Goal: Task Accomplishment & Management: Manage account settings

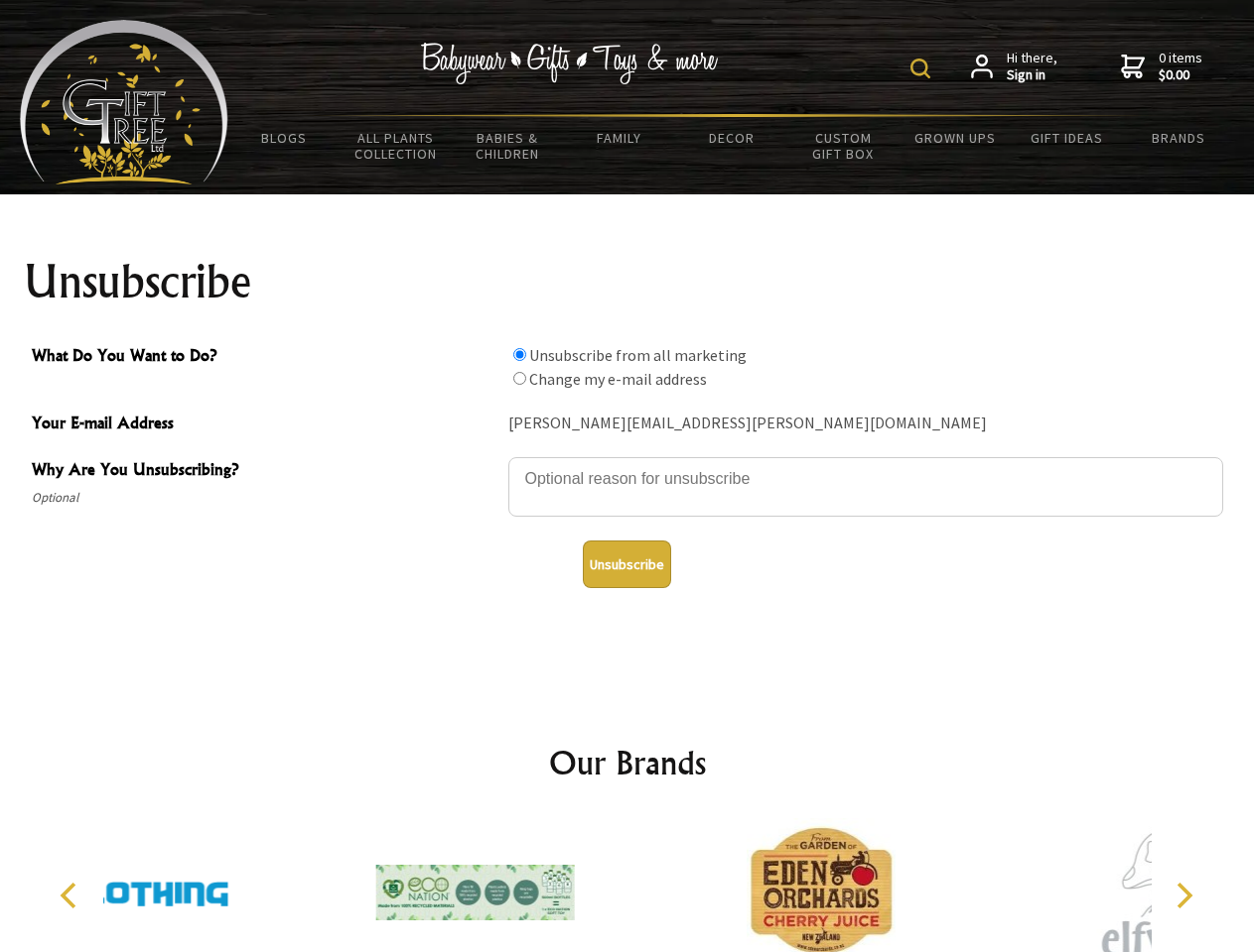
click at [924, 69] on img at bounding box center [921, 69] width 20 height 20
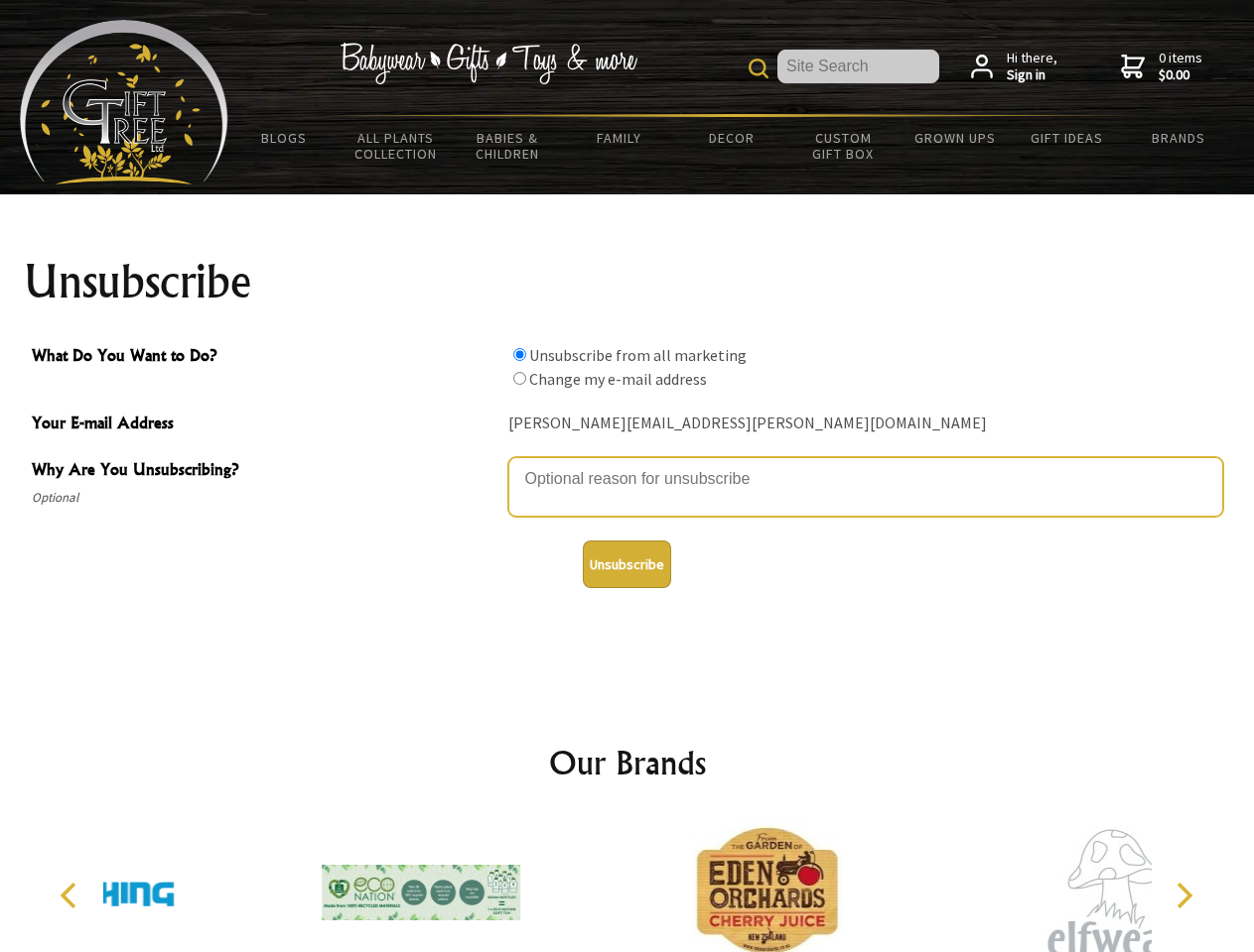
click at [627, 464] on textarea "Why Are You Unsubscribing?" at bounding box center [866, 487] width 715 height 60
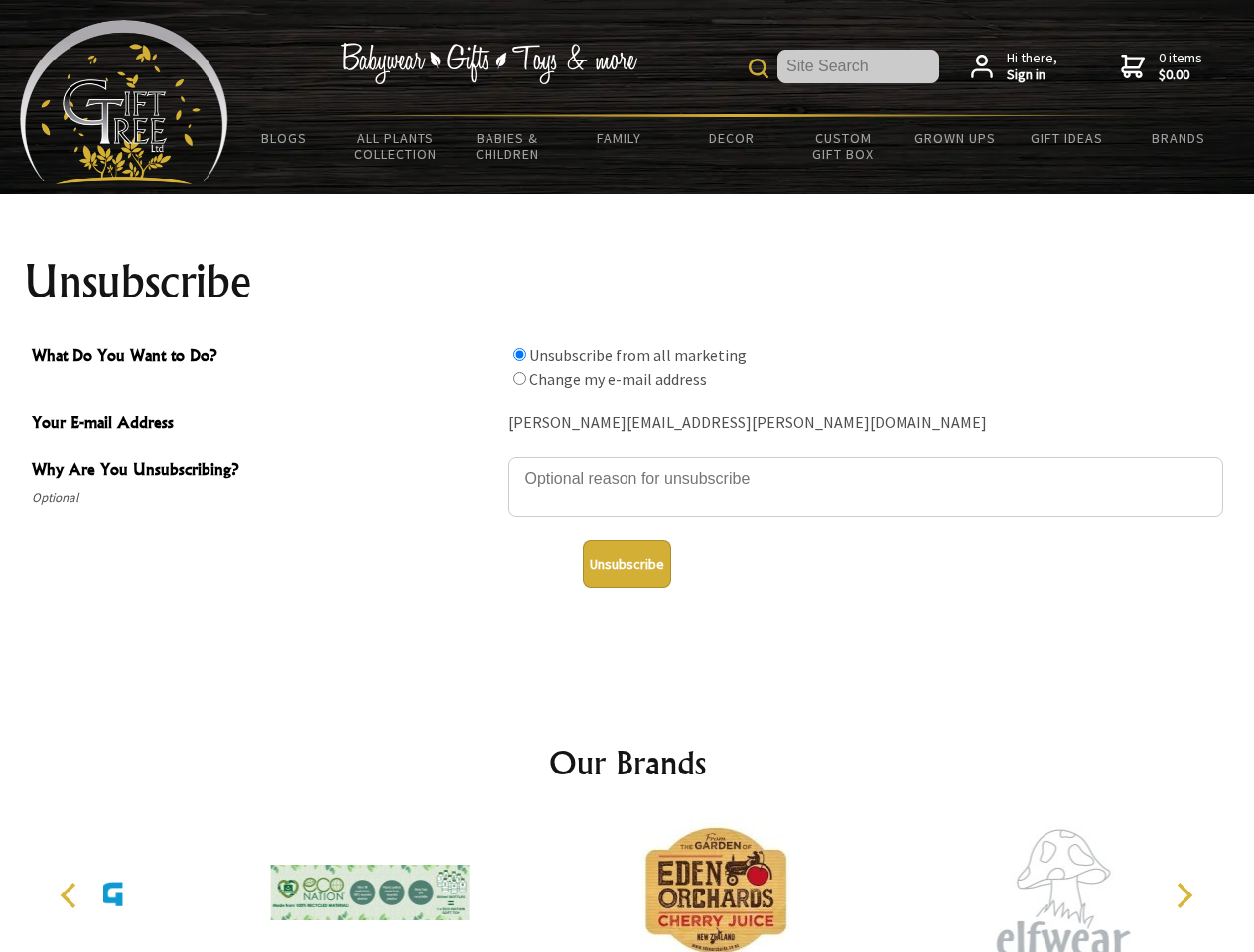
click at [519, 354] on input "What Do You Want to Do?" at bounding box center [519, 354] width 13 height 13
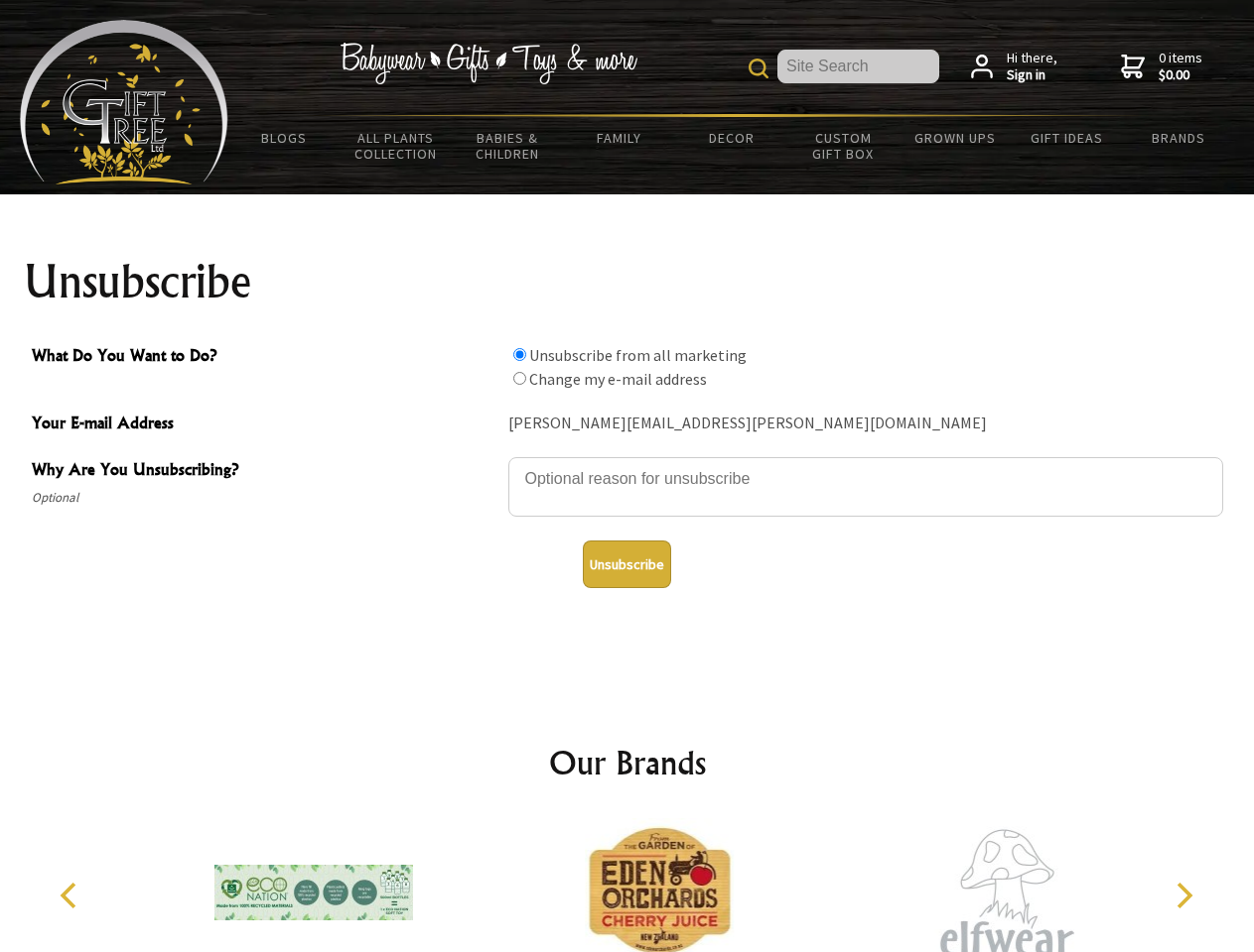
click at [519, 378] on input "What Do You Want to Do?" at bounding box center [519, 378] width 13 height 13
radio input "true"
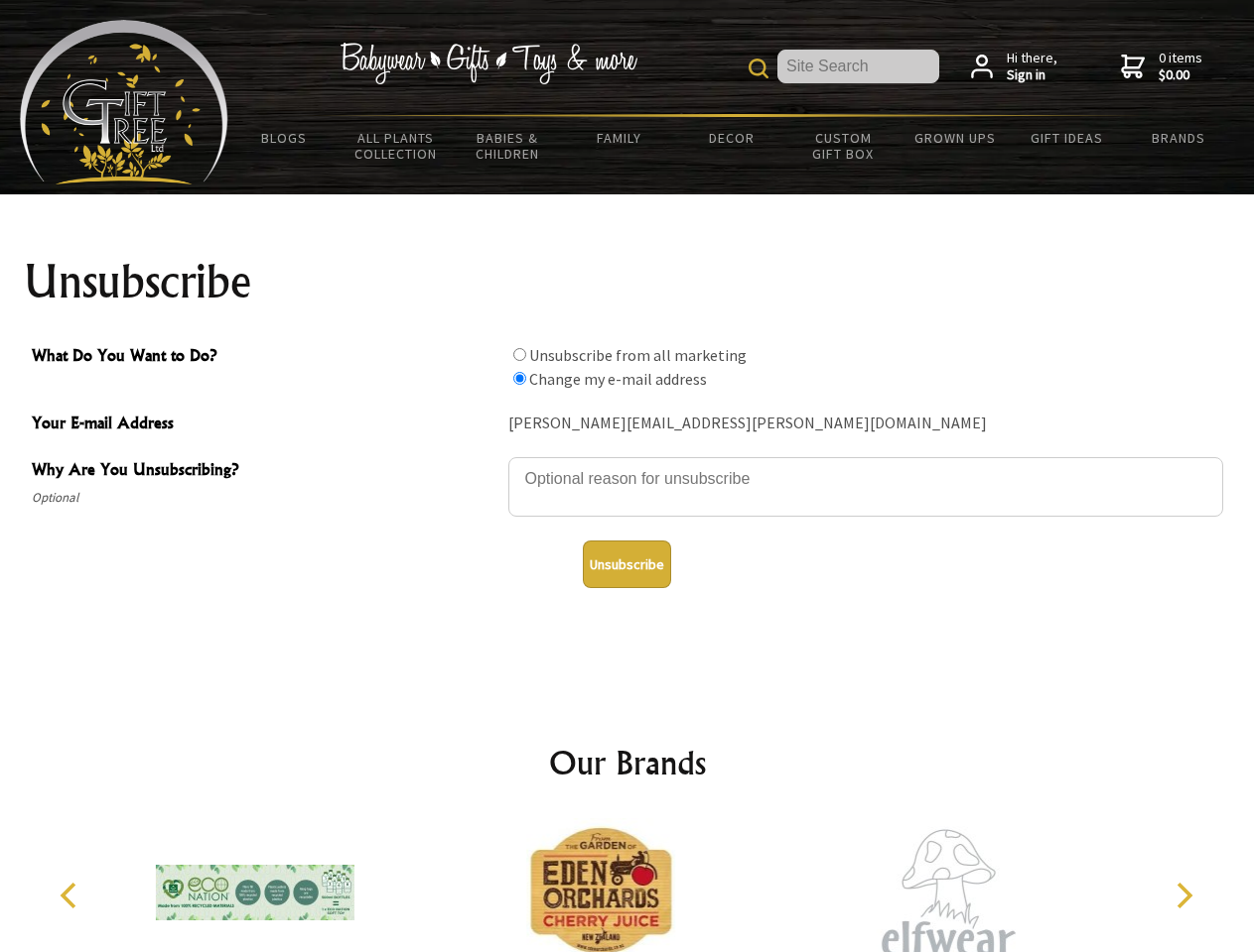
click at [626, 565] on button "Unsubscribe" at bounding box center [627, 565] width 88 height 48
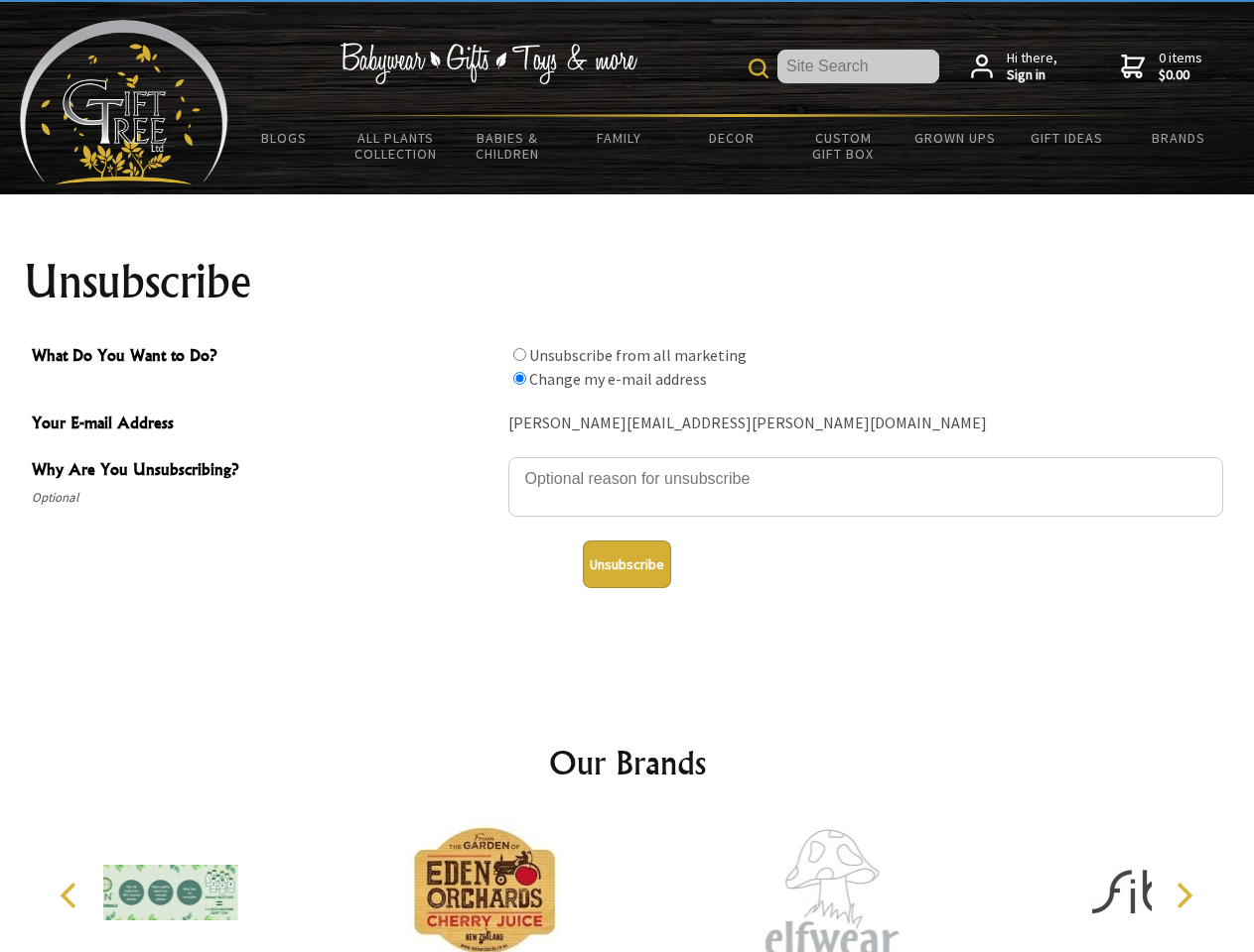
click at [627, 885] on div at bounding box center [484, 895] width 345 height 155
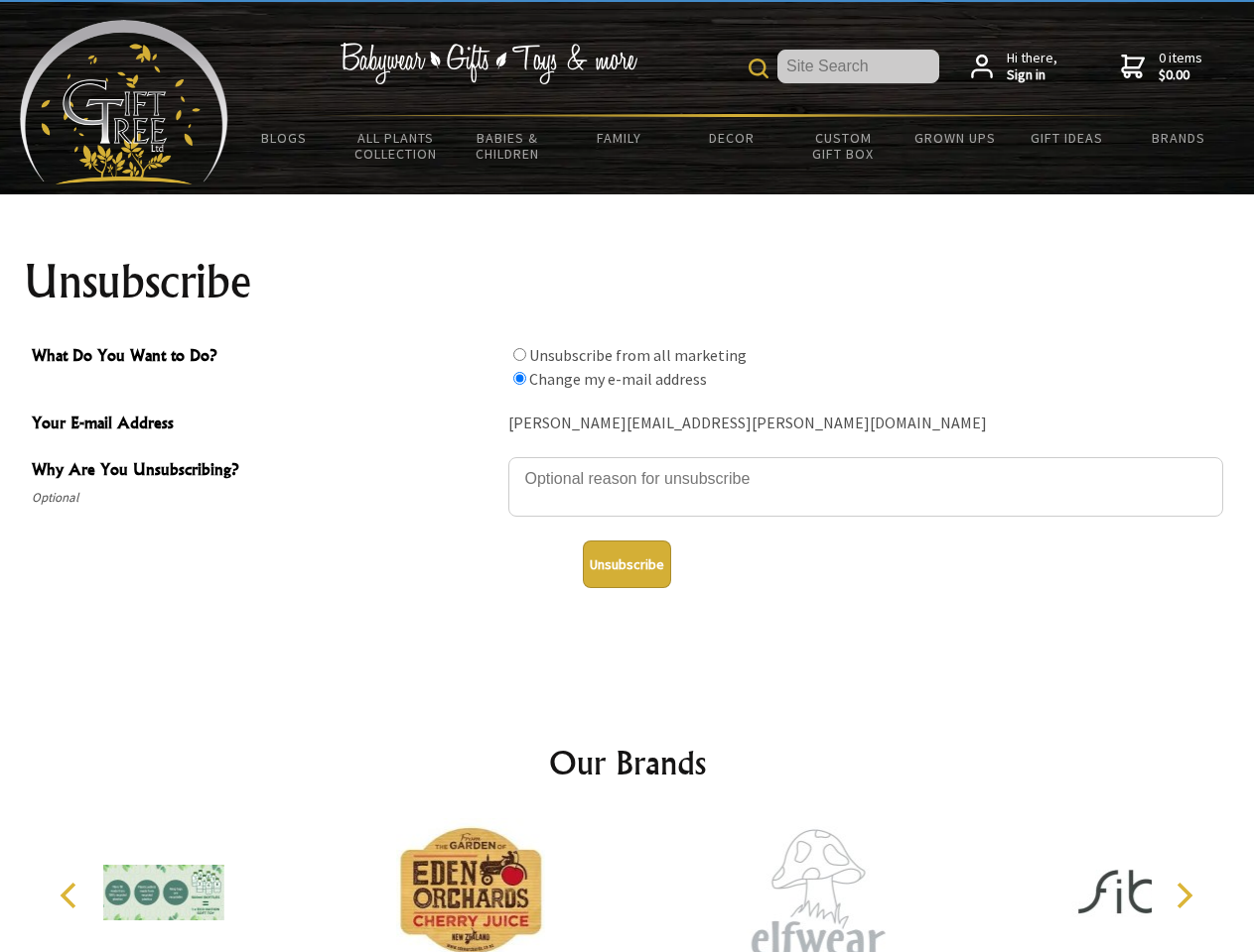
click at [72, 896] on icon "Previous" at bounding box center [71, 896] width 26 height 26
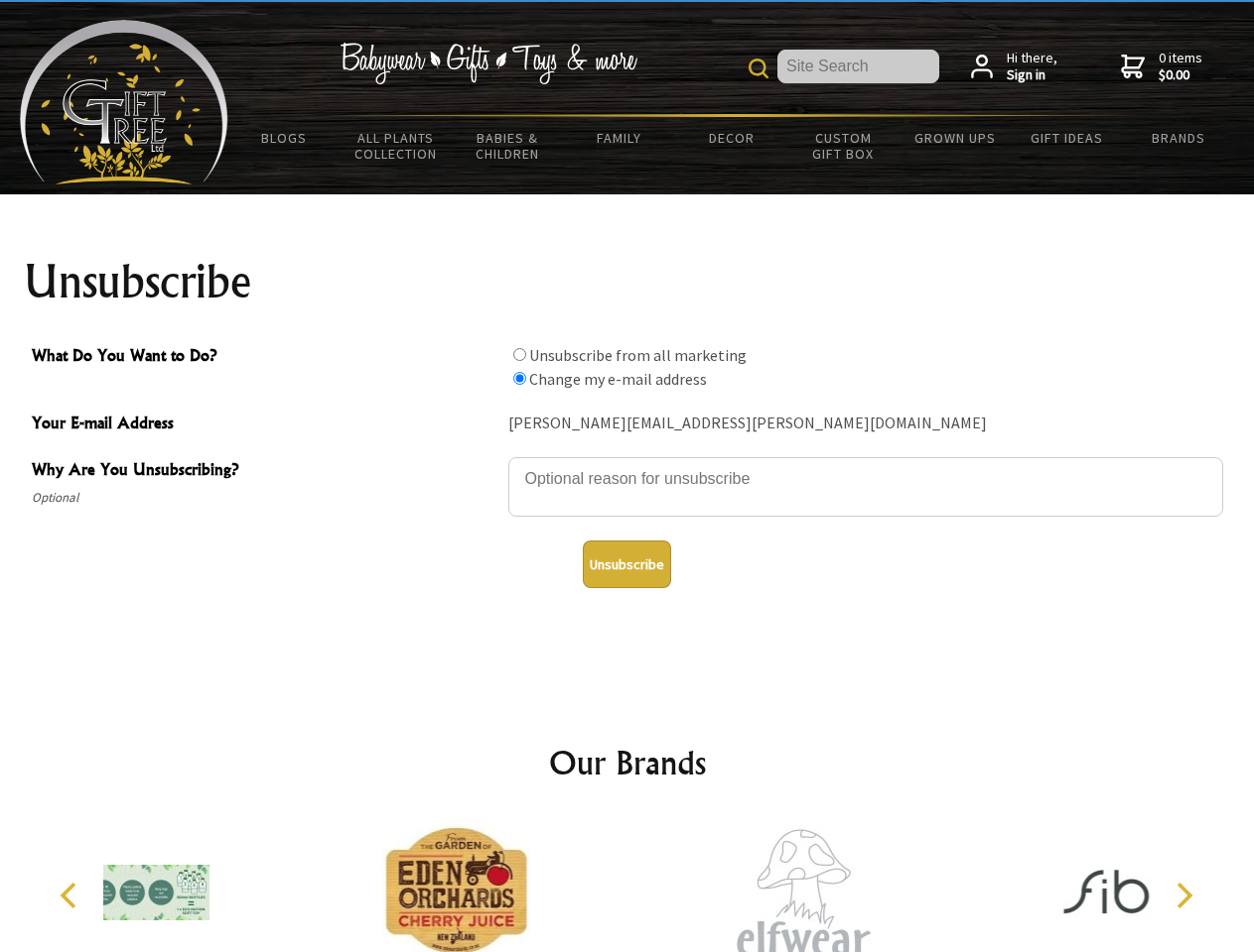
click at [1183, 896] on icon "Next" at bounding box center [1182, 896] width 26 height 26
